Goal: Check status: Check status

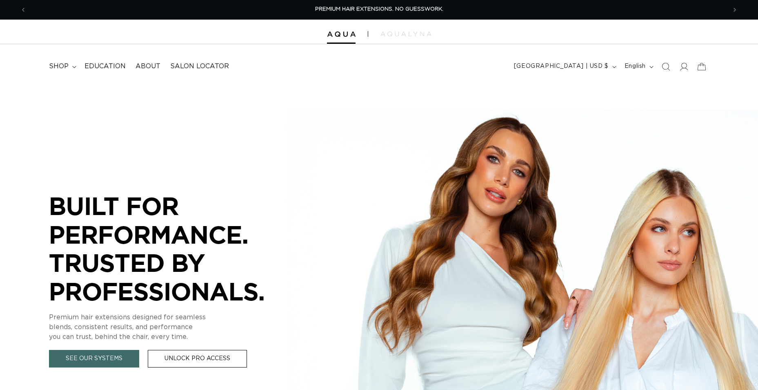
click at [685, 66] on icon at bounding box center [684, 66] width 8 height 8
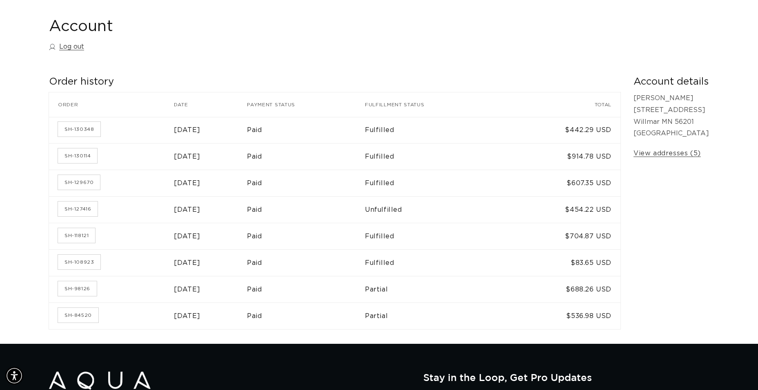
scroll to position [0, 700]
click at [73, 131] on link "SH-130348" at bounding box center [79, 129] width 42 height 15
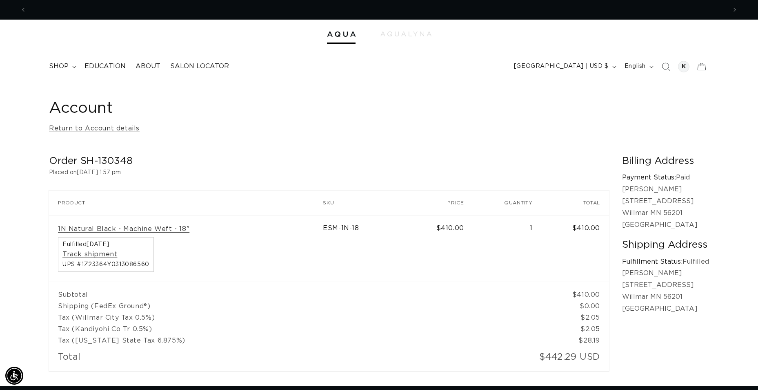
scroll to position [0, 1401]
click at [682, 65] on div at bounding box center [683, 66] width 11 height 11
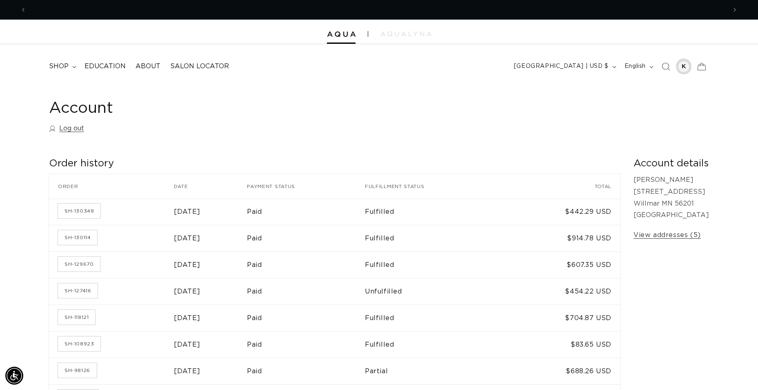
scroll to position [0, 700]
click at [684, 64] on div at bounding box center [683, 66] width 11 height 11
click at [74, 131] on link "Log out" at bounding box center [66, 128] width 35 height 12
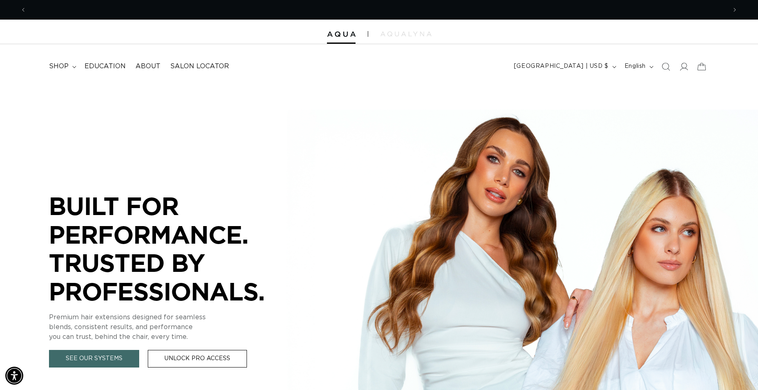
scroll to position [0, 700]
